Goal: Book appointment/travel/reservation

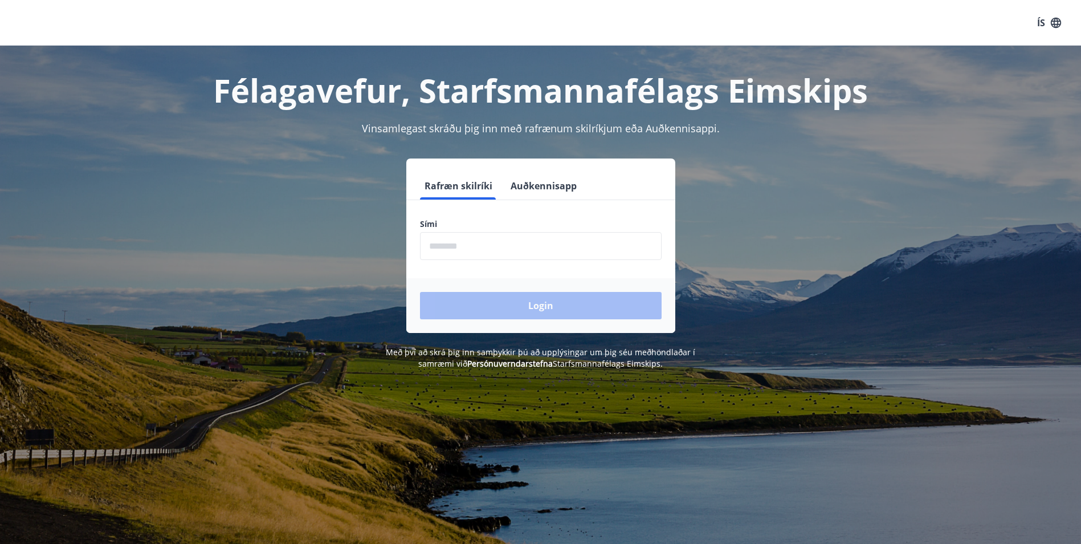
click at [469, 247] on input "phone" at bounding box center [541, 246] width 242 height 28
type input "********"
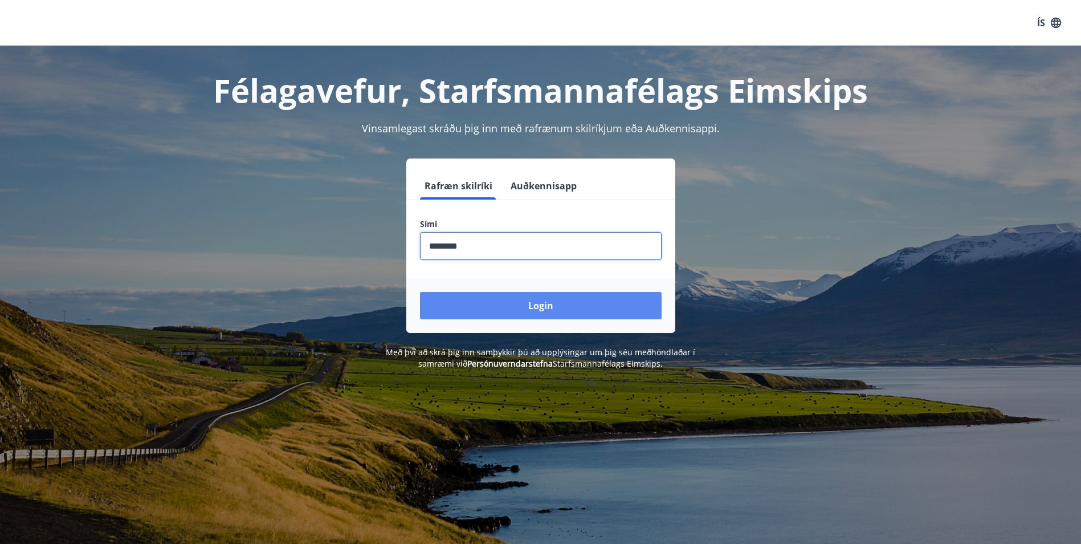
click at [542, 307] on button "Login" at bounding box center [541, 305] width 242 height 27
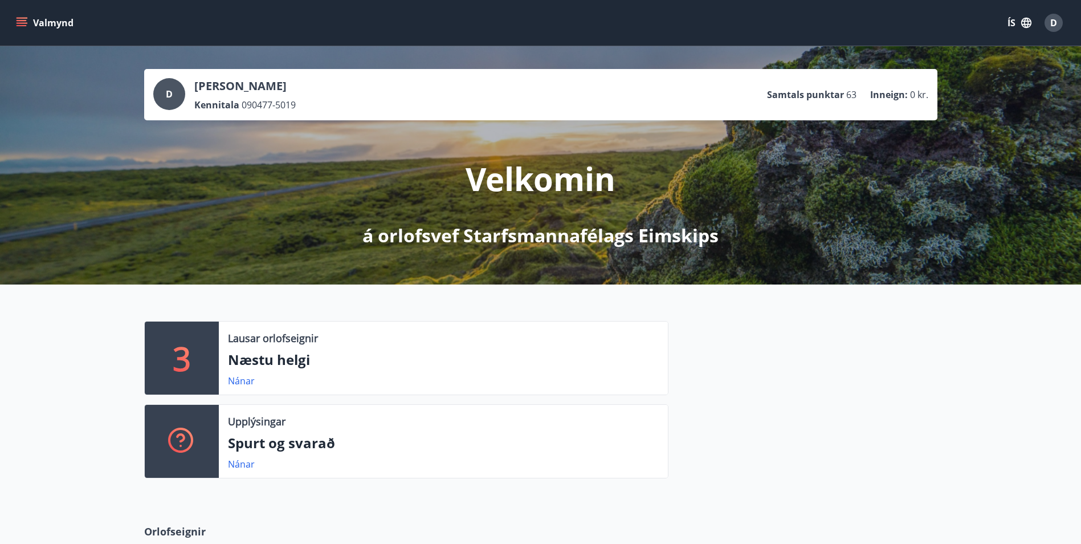
click at [24, 22] on icon "menu" at bounding box center [21, 22] width 11 height 11
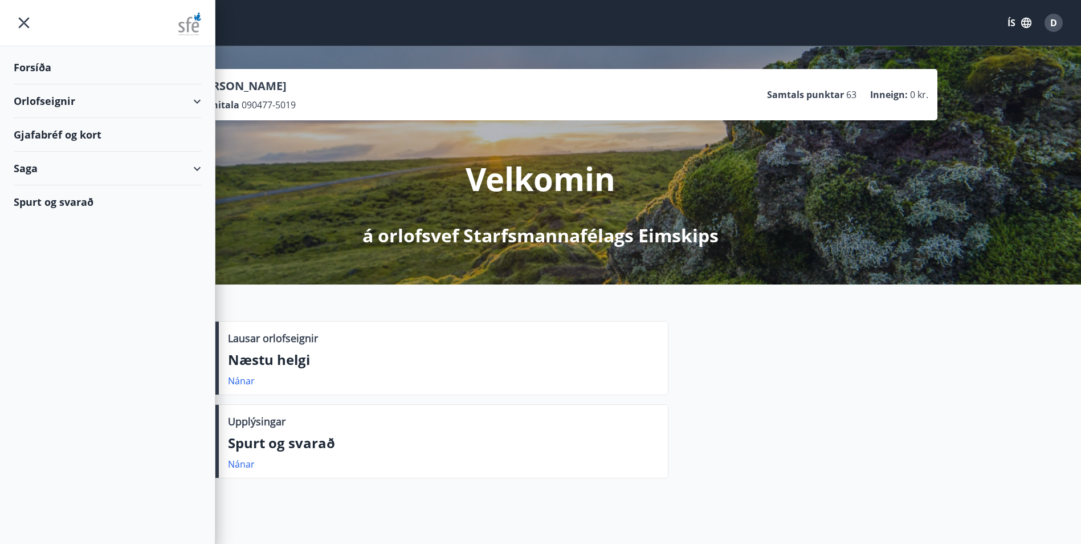
click at [186, 100] on div "Orlofseignir" at bounding box center [107, 101] width 187 height 34
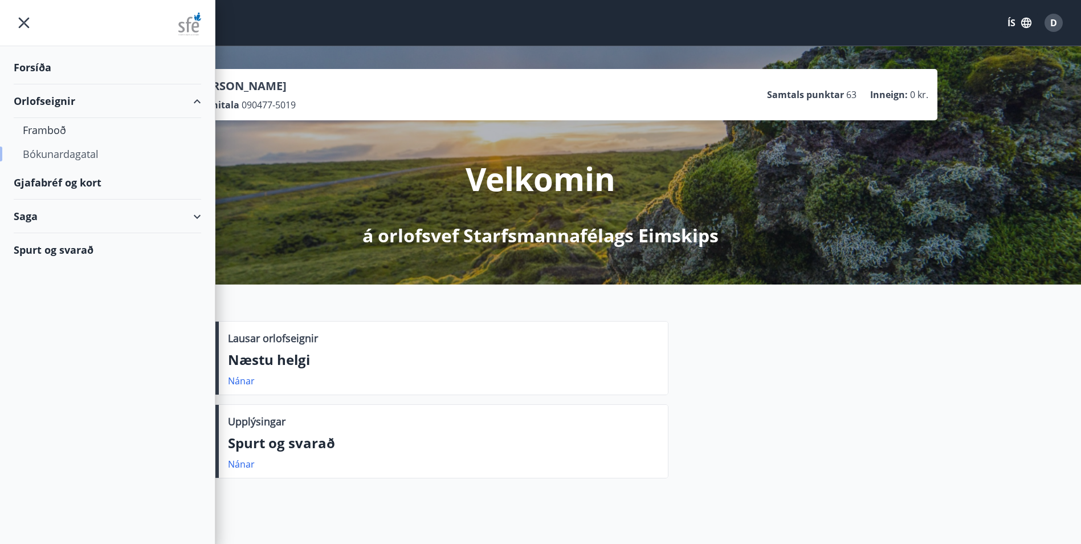
click at [46, 156] on div "Bókunardagatal" at bounding box center [107, 154] width 169 height 24
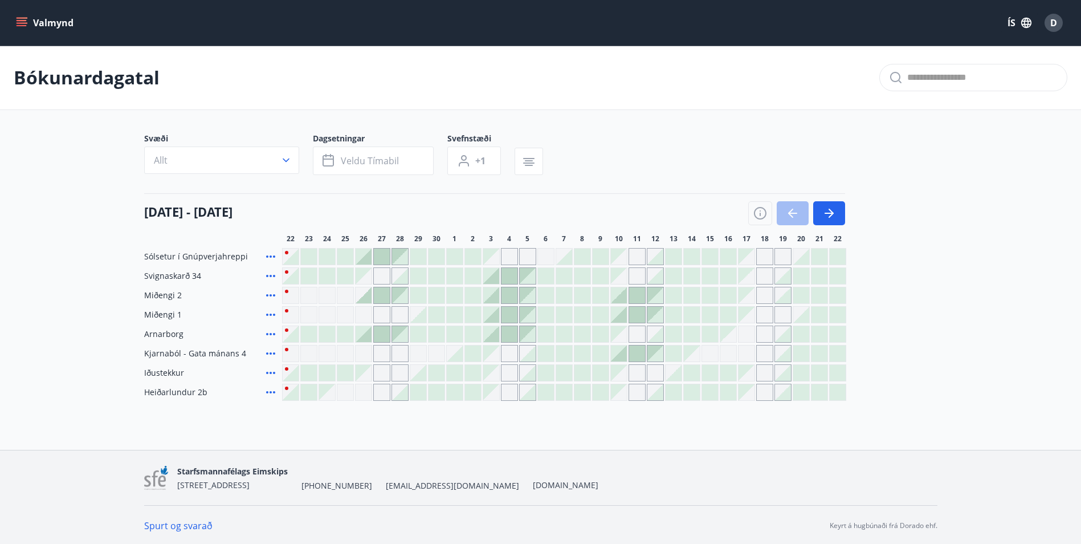
scroll to position [2, 0]
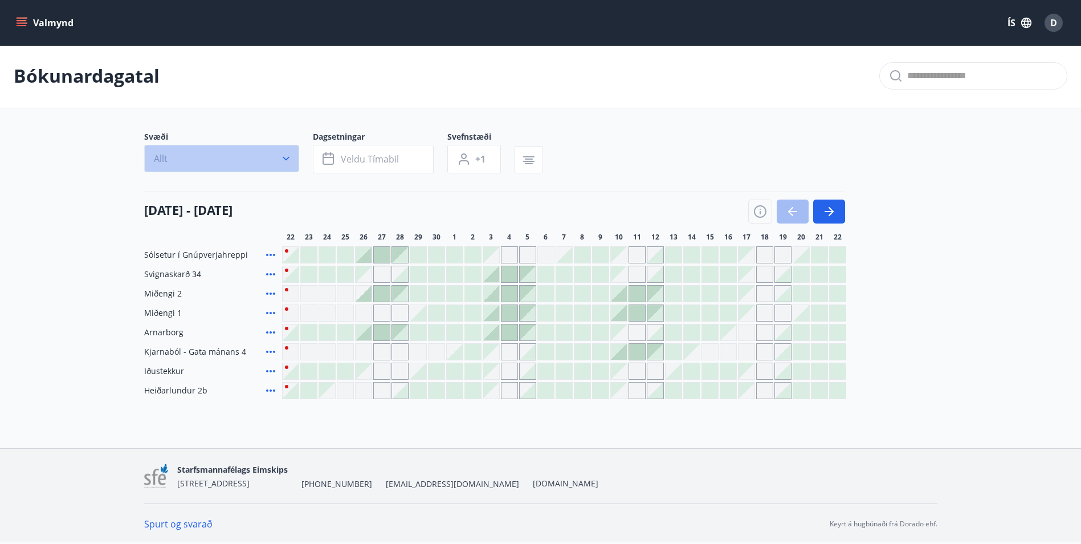
click at [271, 164] on button "Allt" at bounding box center [221, 158] width 155 height 27
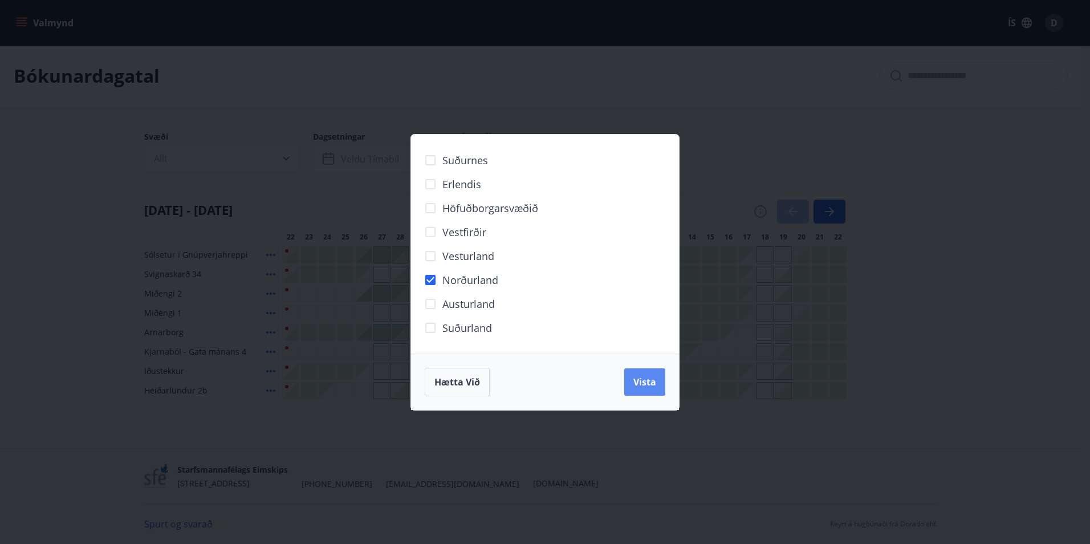
click at [643, 384] on span "Vista" at bounding box center [644, 382] width 23 height 13
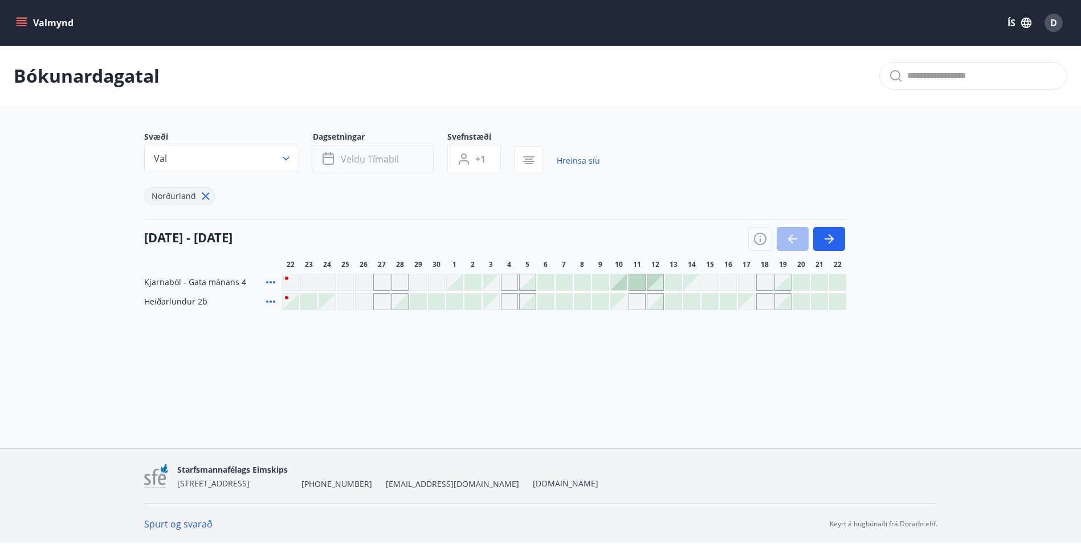
click at [395, 163] on span "Veldu tímabil" at bounding box center [370, 159] width 58 height 13
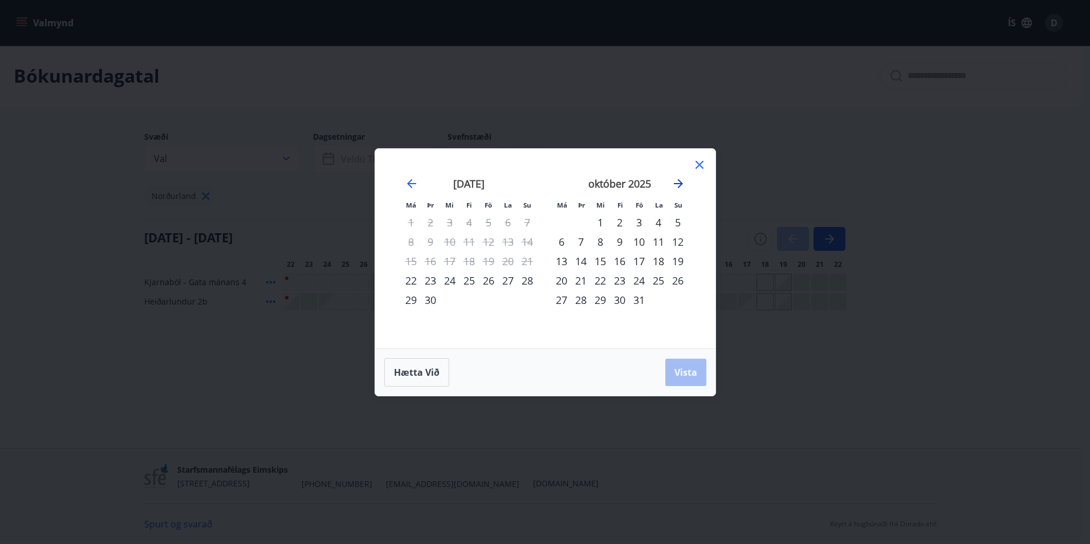
click at [680, 185] on icon "Move forward to switch to the next month." at bounding box center [678, 183] width 9 height 9
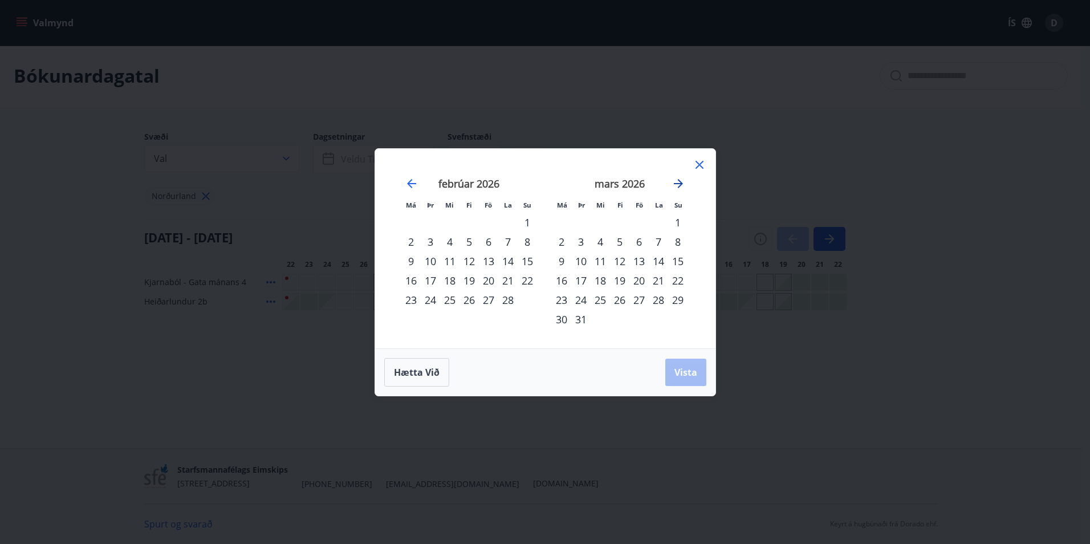
click at [680, 185] on icon "Move forward to switch to the next month." at bounding box center [678, 183] width 9 height 9
click at [597, 221] on div "1" at bounding box center [599, 222] width 19 height 19
click at [559, 244] on div "6" at bounding box center [561, 241] width 19 height 19
click at [658, 222] on div "4" at bounding box center [658, 222] width 19 height 19
click at [598, 221] on div "1" at bounding box center [599, 222] width 19 height 19
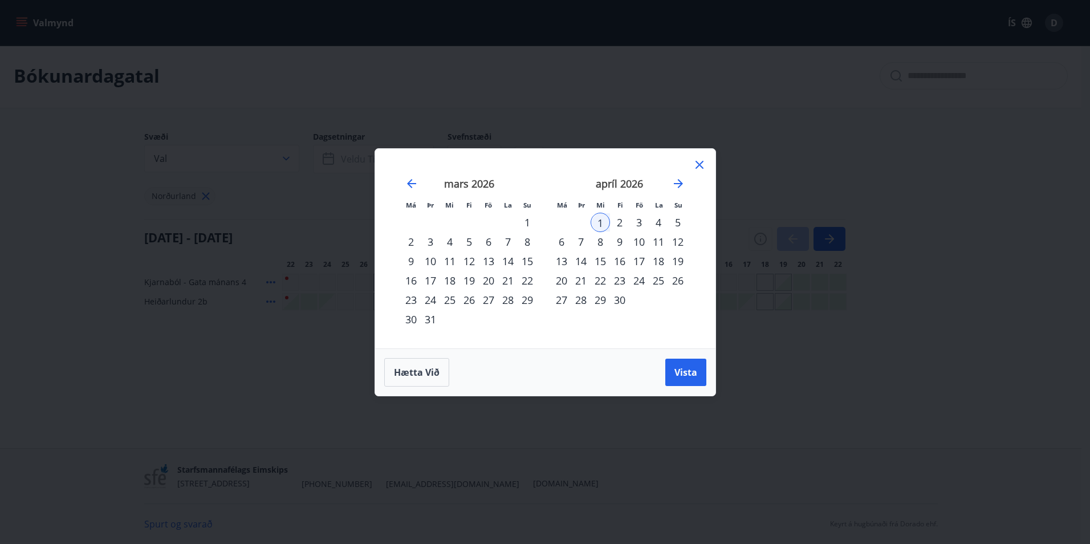
click at [660, 227] on div "4" at bounding box center [658, 222] width 19 height 19
click at [690, 373] on span "Vista" at bounding box center [685, 372] width 23 height 13
